Goal: Transaction & Acquisition: Purchase product/service

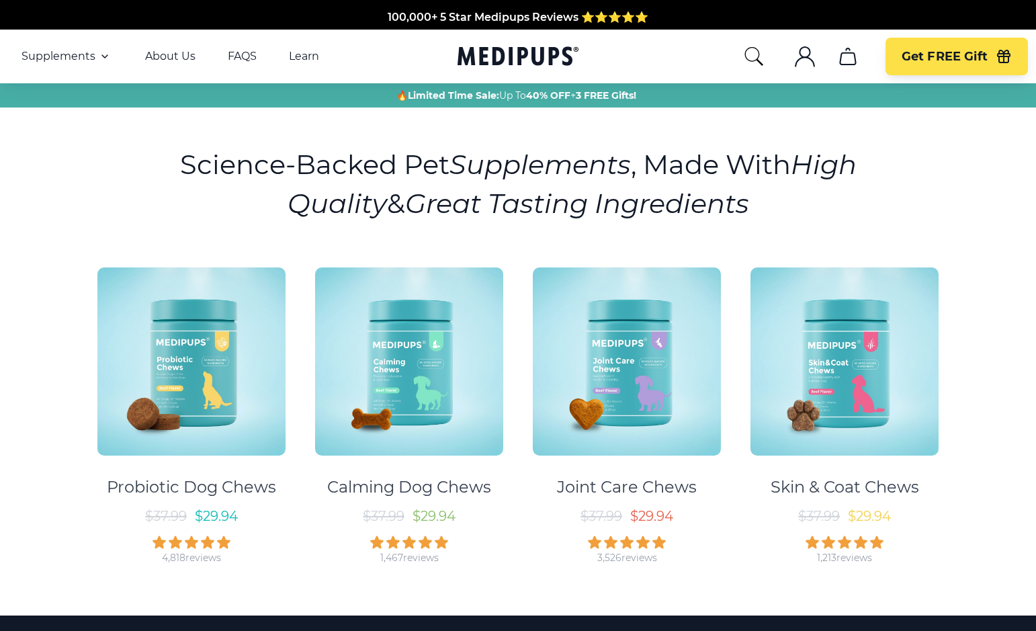
click at [807, 54] on icon ".cls-1{fill:none;stroke:currentColor;stroke-miterlimit:10;stroke-width:1.5px;}" at bounding box center [804, 56] width 21 height 21
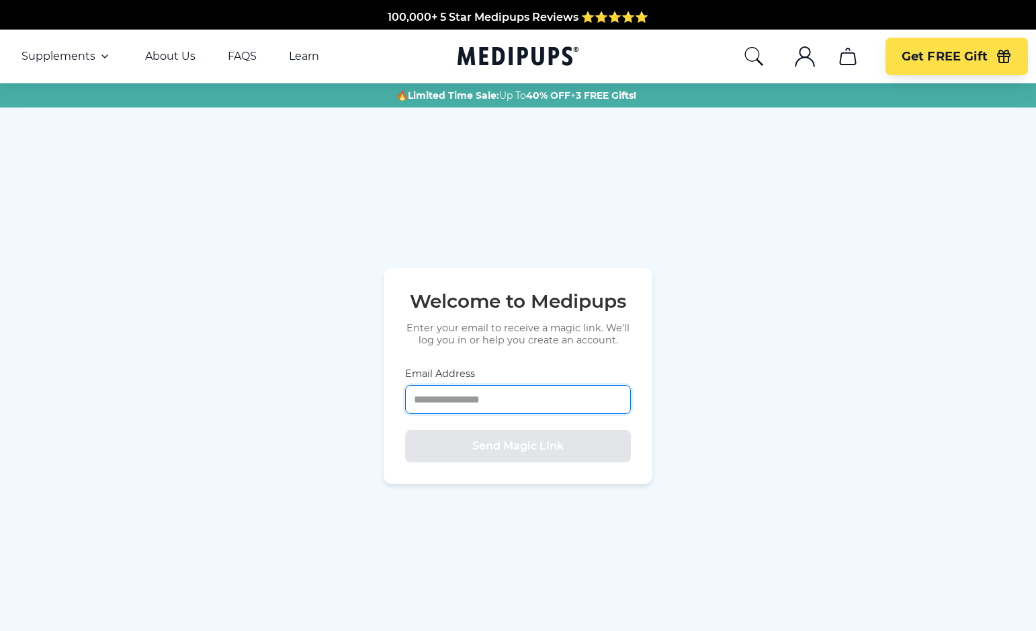
click at [445, 397] on input "Email Address" at bounding box center [518, 399] width 226 height 29
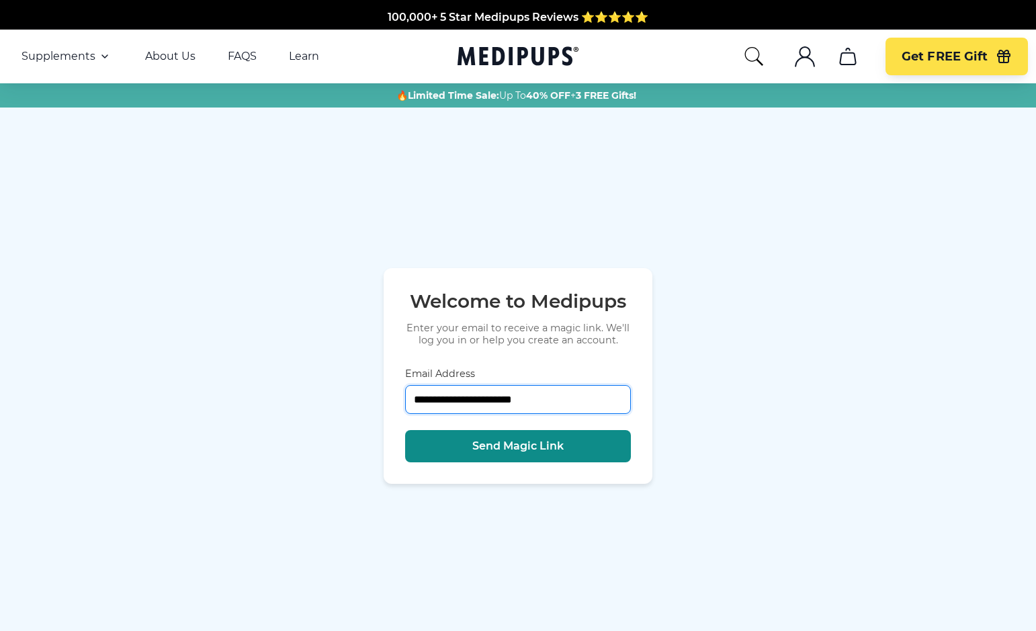
type input "**********"
click at [519, 455] on button "Send Magic Link" at bounding box center [518, 446] width 226 height 32
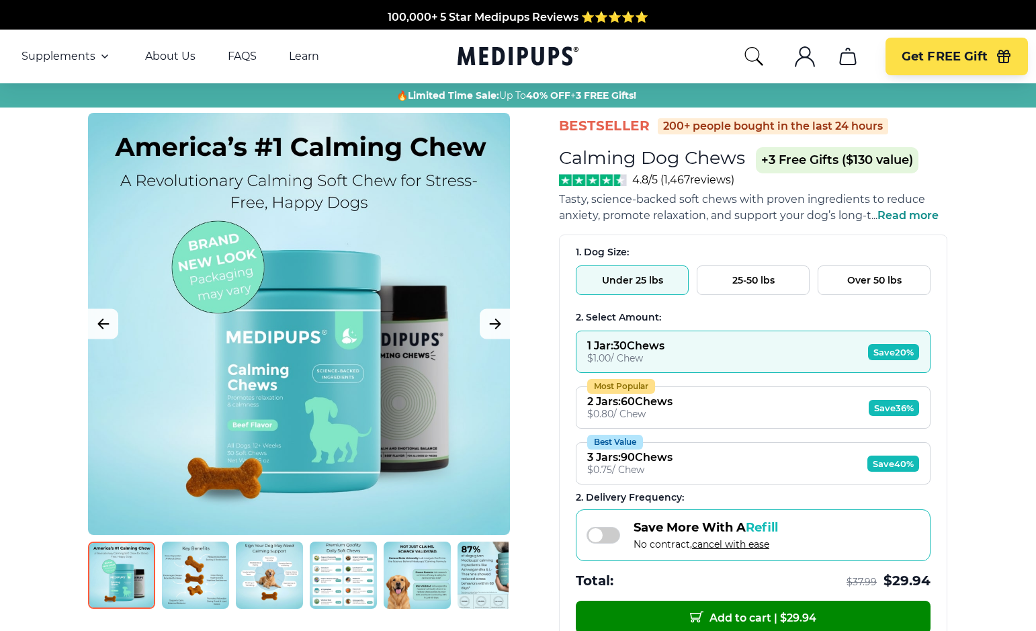
click at [641, 274] on button "Under 25 lbs" at bounding box center [632, 280] width 113 height 30
click at [760, 398] on button "Most Popular 2 Jars : 60 Chews $ 0.80 / Chew Save 36%" at bounding box center [753, 407] width 355 height 42
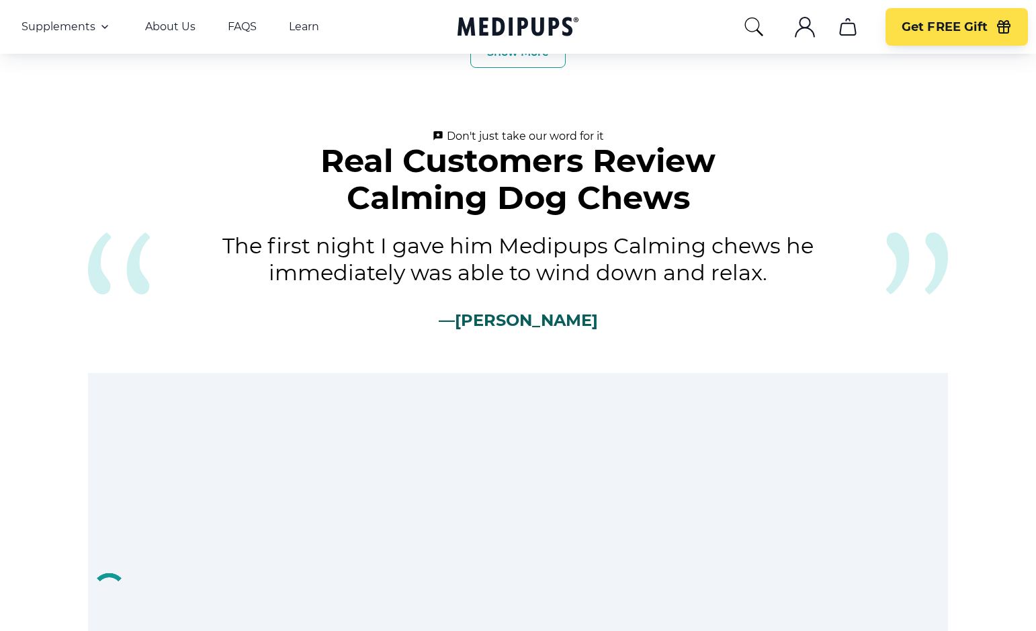
scroll to position [4933, 0]
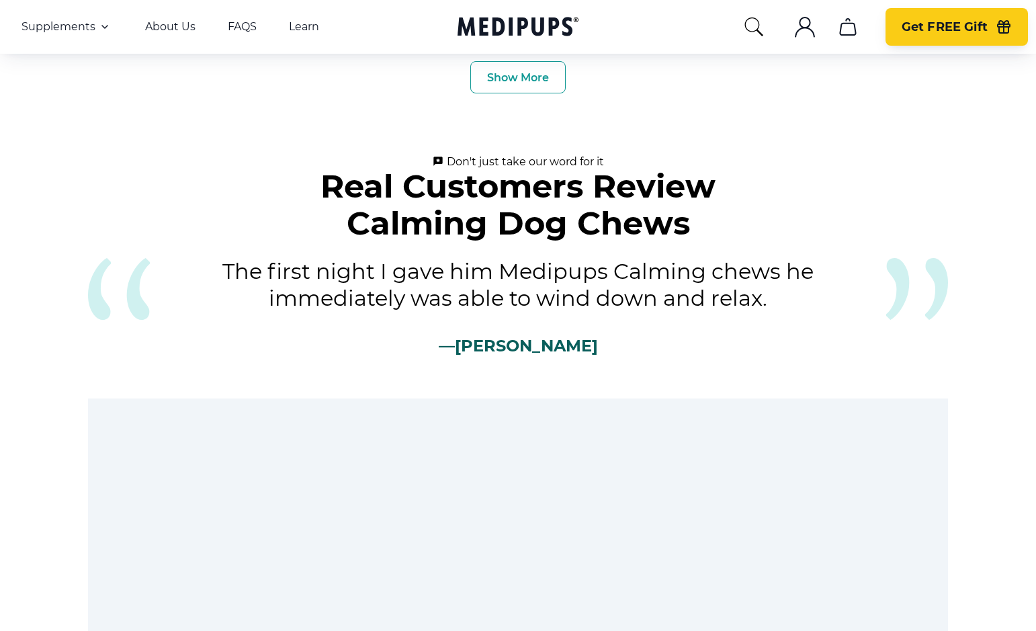
click at [913, 22] on span "Get FREE Gift" at bounding box center [944, 26] width 86 height 15
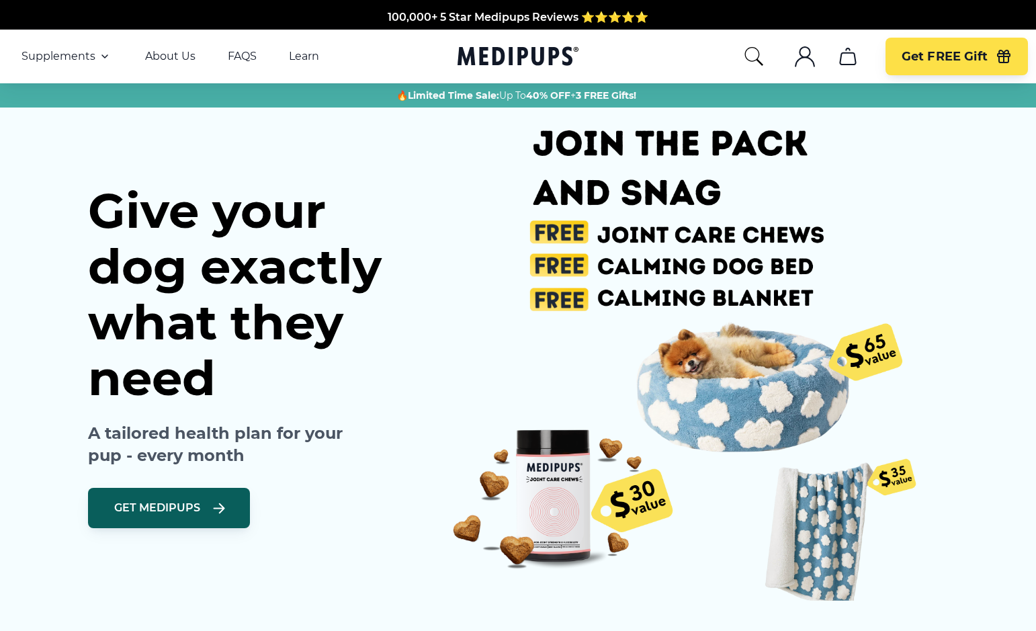
scroll to position [0, 6]
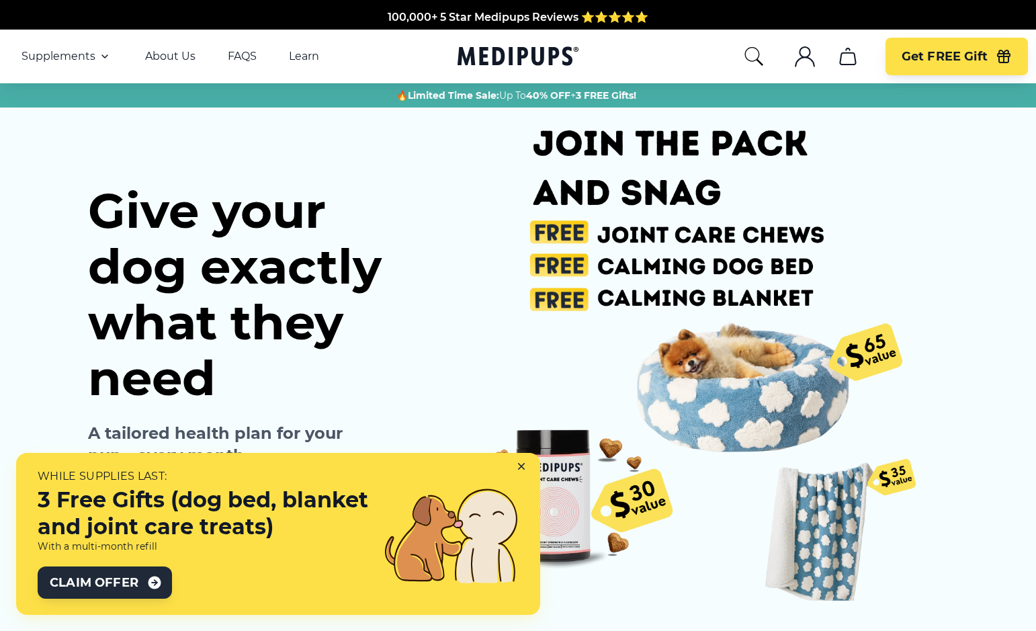
click at [122, 586] on span "Claim Offer" at bounding box center [94, 582] width 89 height 16
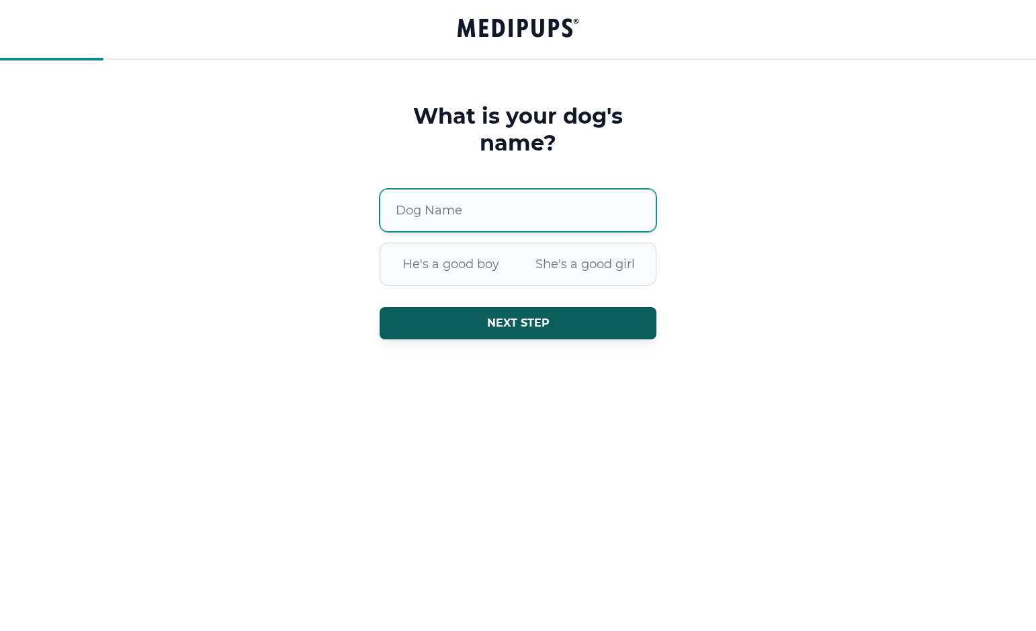
click at [416, 220] on input "Dog Name" at bounding box center [517, 210] width 277 height 43
type input "****"
click at [594, 263] on span "She's a good girl" at bounding box center [585, 264] width 134 height 35
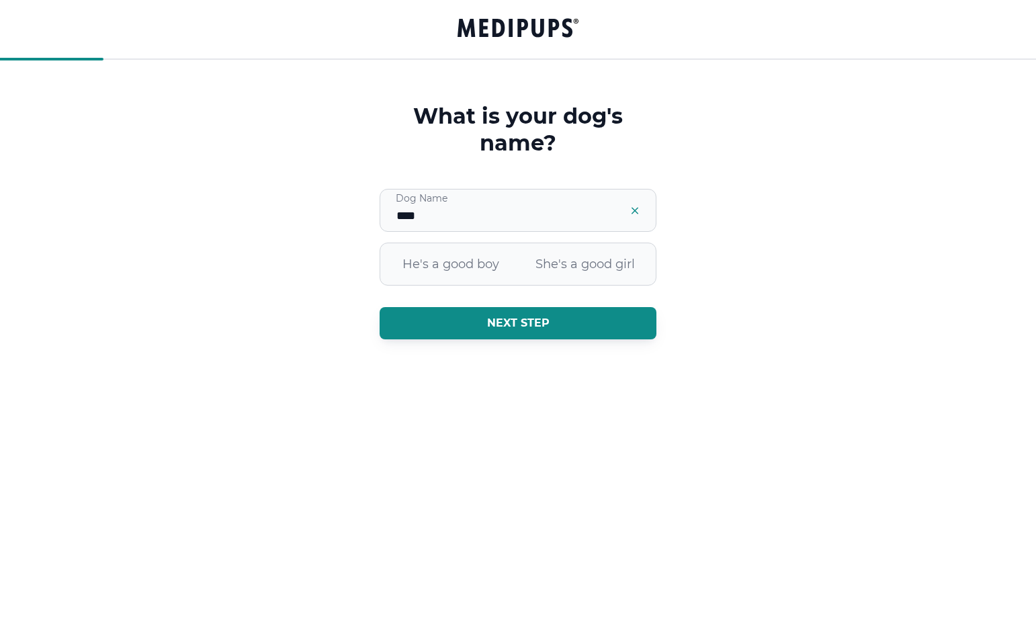
click at [508, 328] on span "Next step" at bounding box center [518, 322] width 62 height 13
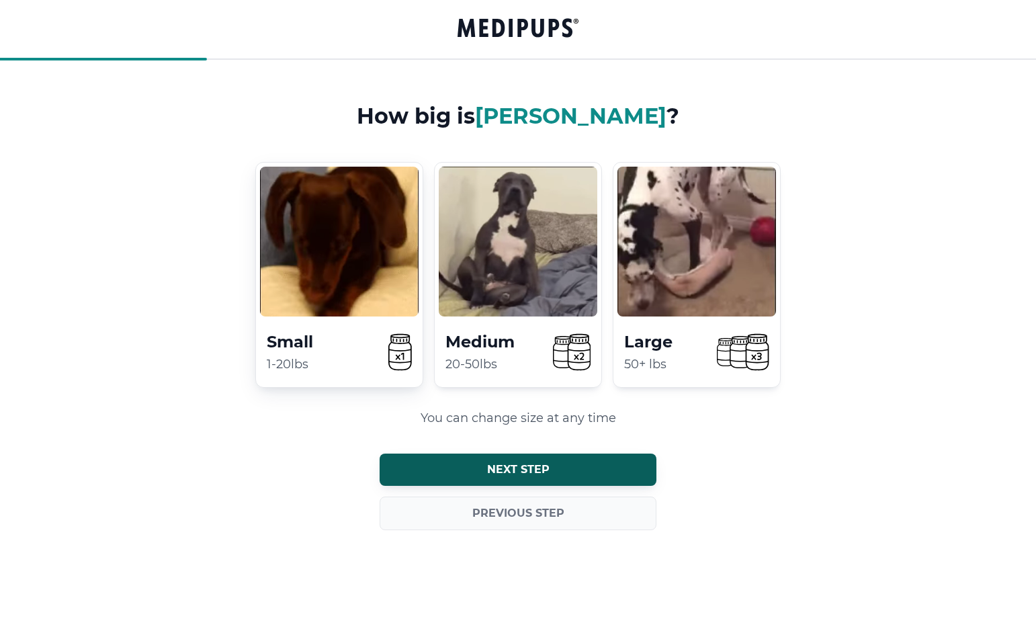
click at [351, 320] on div "Small 1-20lbs" at bounding box center [339, 275] width 168 height 226
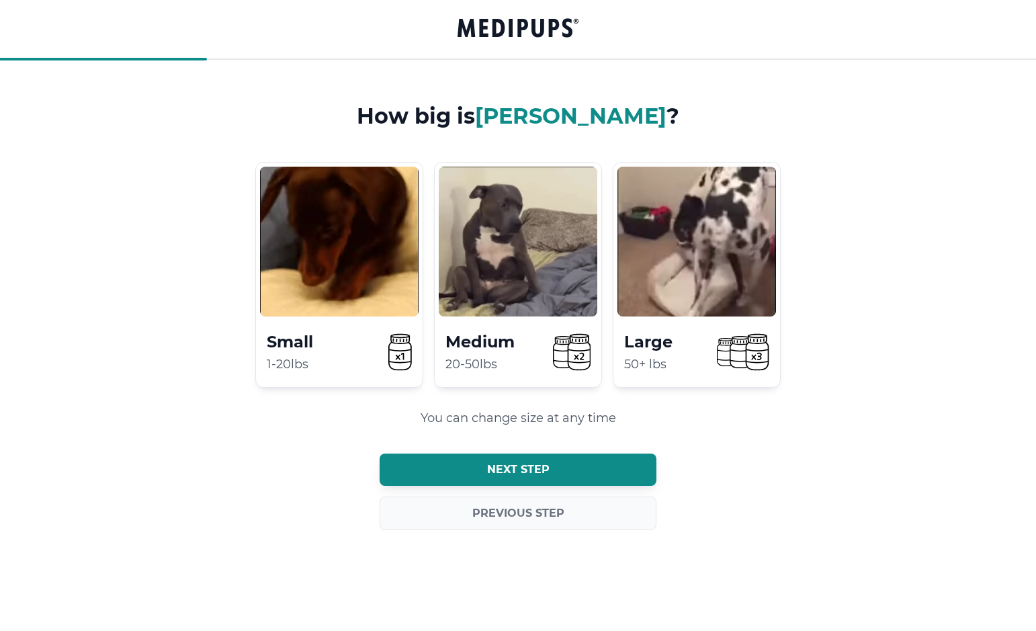
click at [510, 465] on span "Next step" at bounding box center [518, 469] width 62 height 13
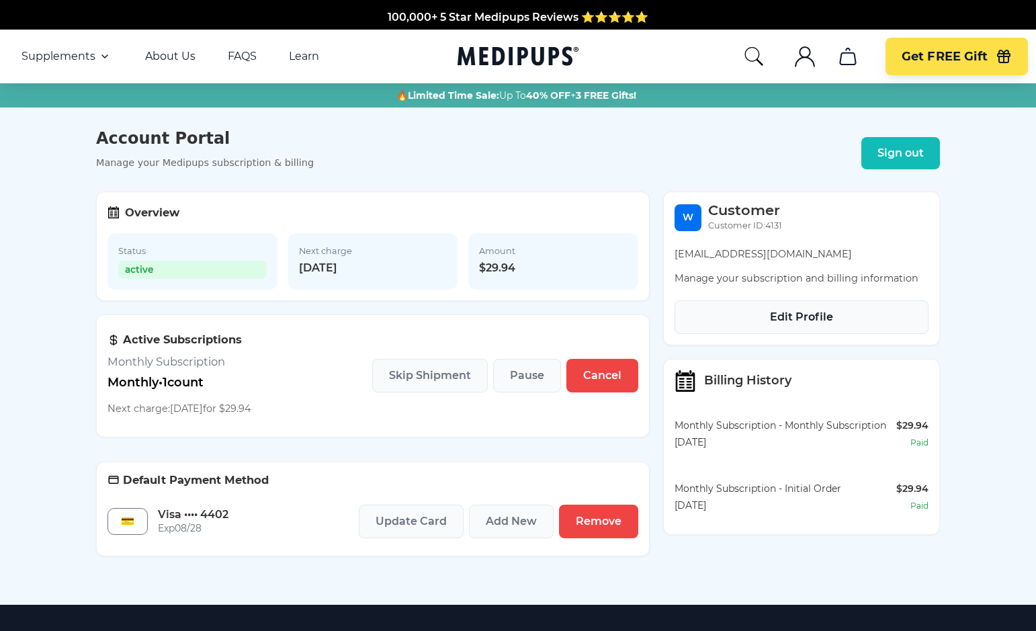
click at [794, 320] on span "Edit Profile" at bounding box center [801, 316] width 63 height 13
